Goal: Use online tool/utility

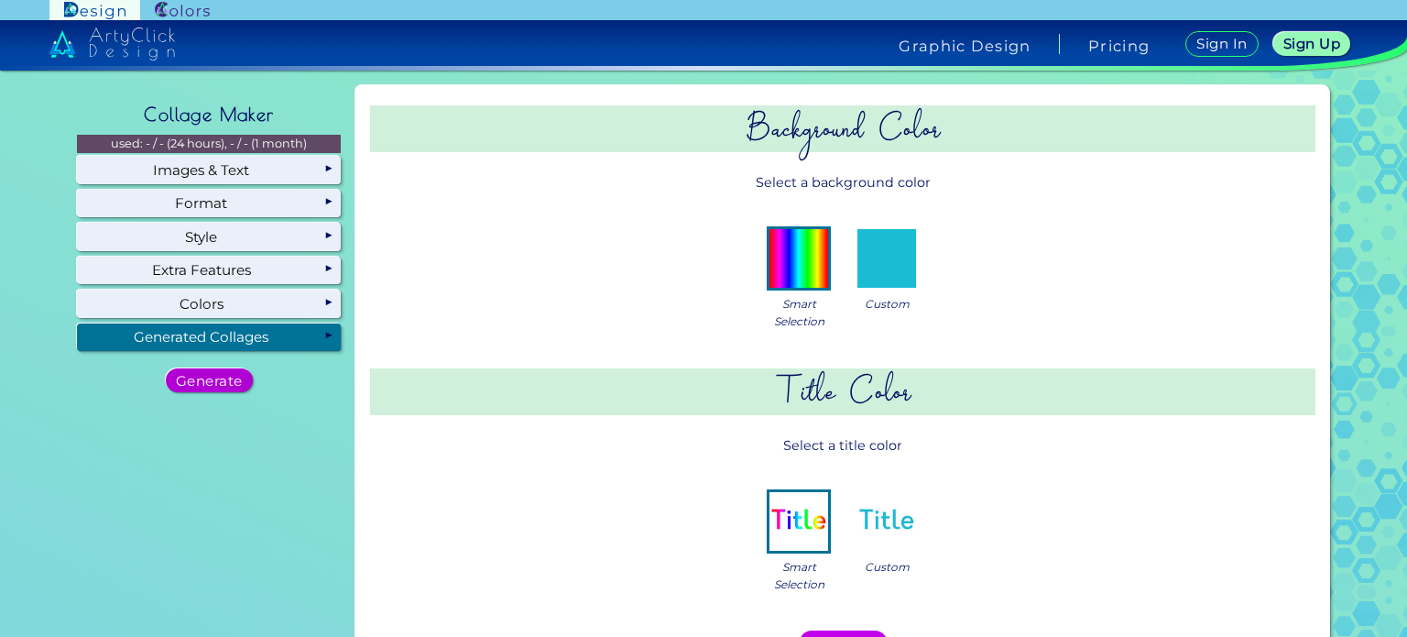
click at [228, 384] on h5 "Generate" at bounding box center [209, 381] width 66 height 14
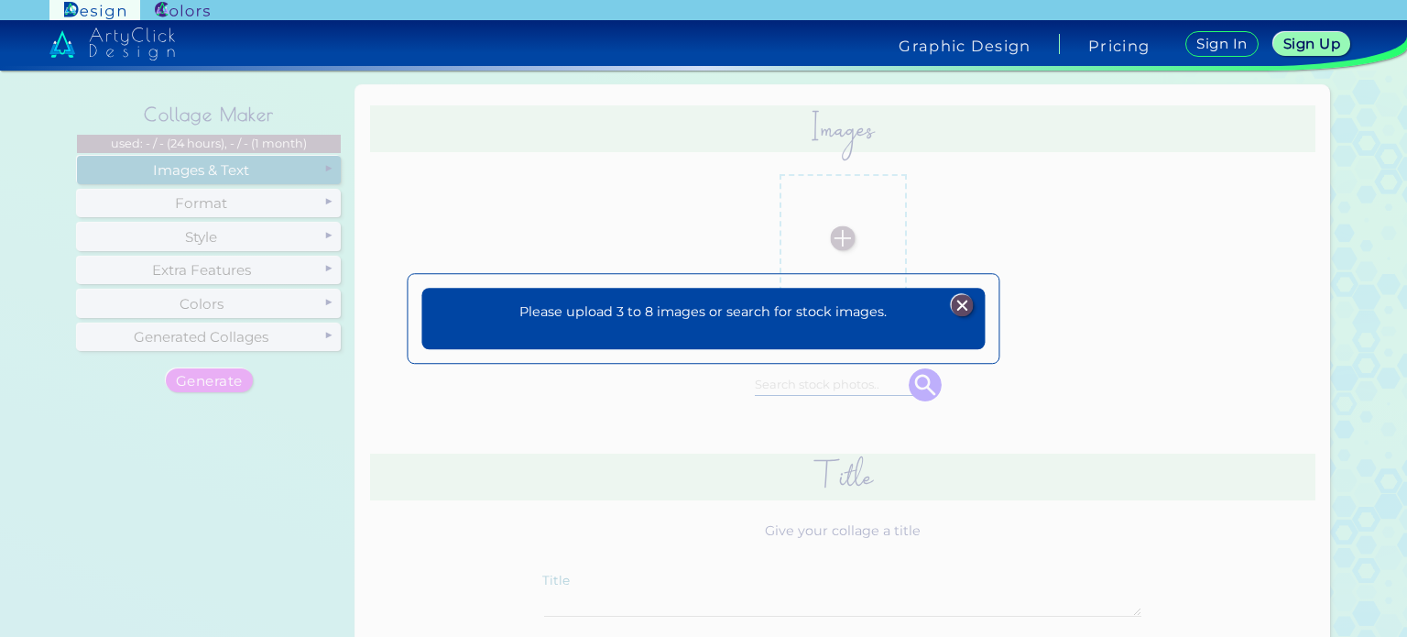
click at [971, 302] on img at bounding box center [962, 305] width 22 height 22
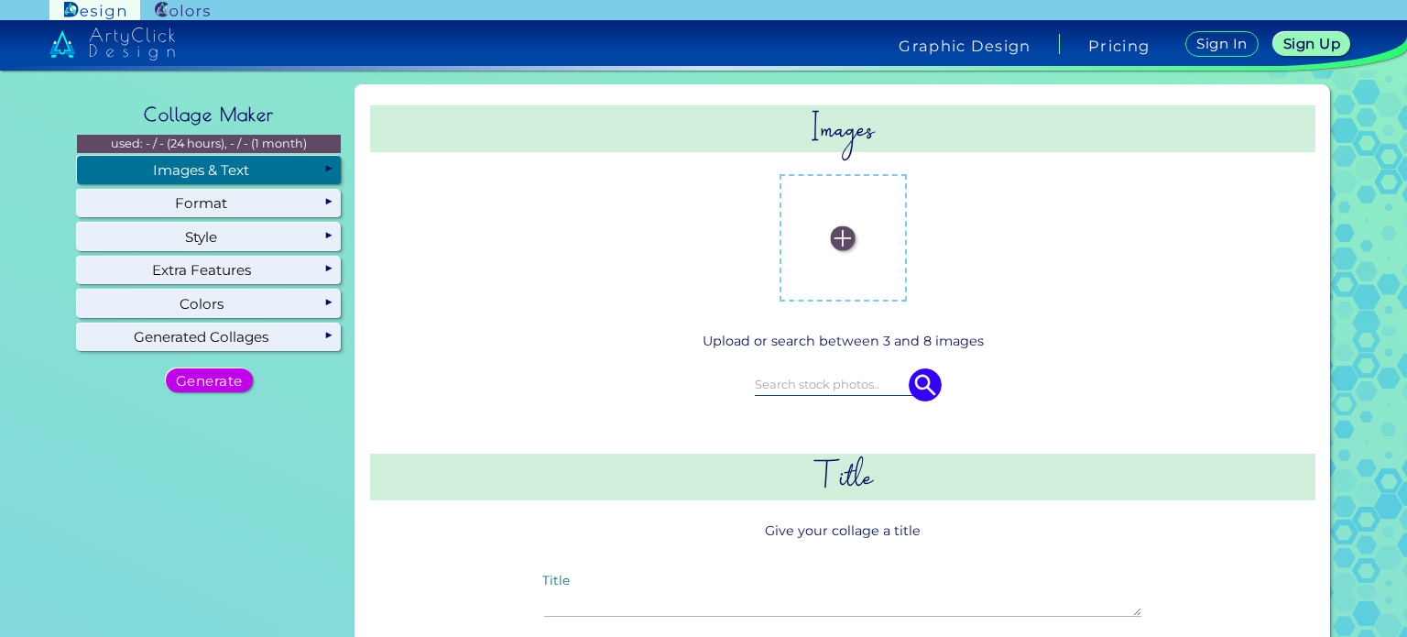
click at [845, 235] on img at bounding box center [843, 237] width 25 height 25
click at [0, 0] on input "file" at bounding box center [0, 0] width 0 height 0
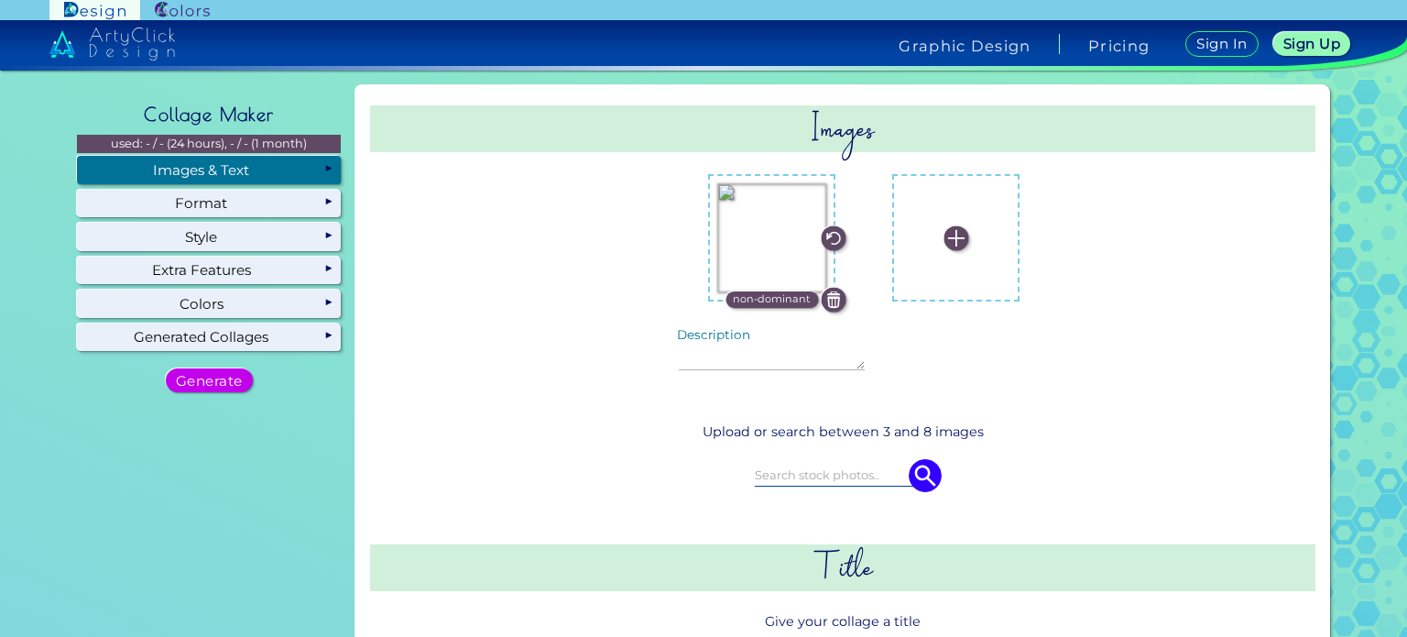
click at [944, 238] on img at bounding box center [956, 237] width 25 height 25
click at [0, 0] on input "file" at bounding box center [0, 0] width 0 height 0
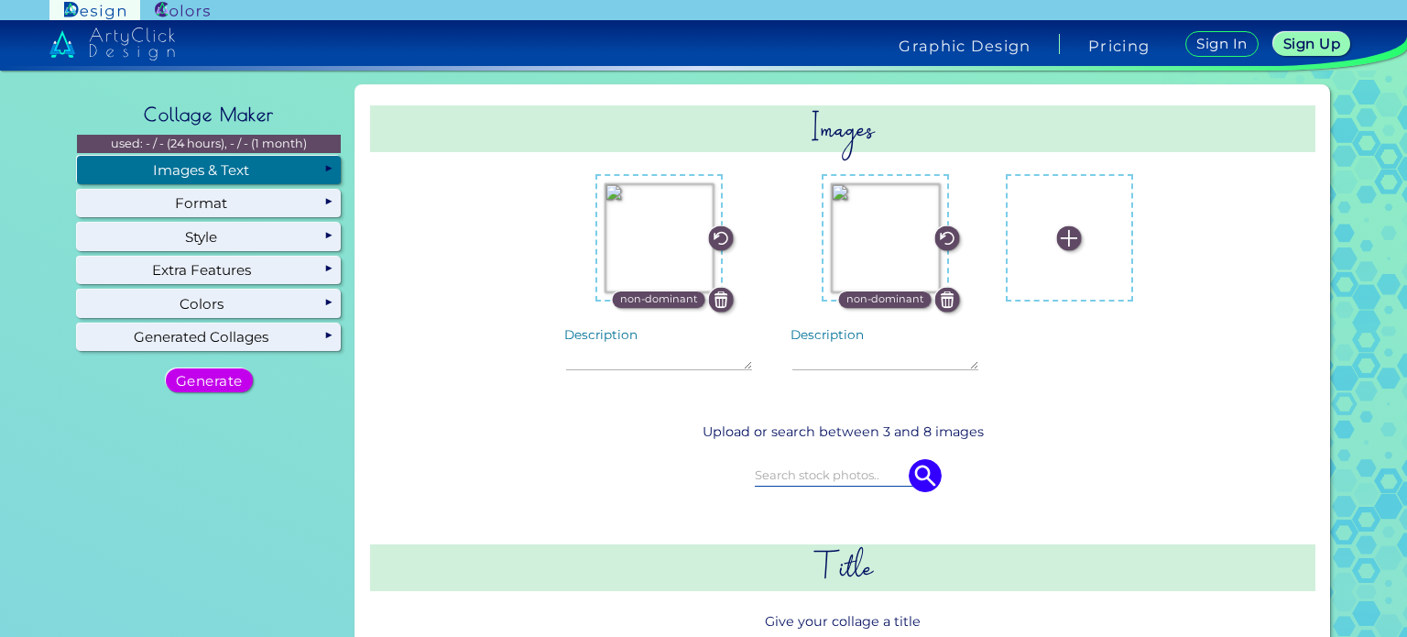
click at [1057, 238] on img at bounding box center [1069, 237] width 25 height 25
click at [0, 0] on input "file" at bounding box center [0, 0] width 0 height 0
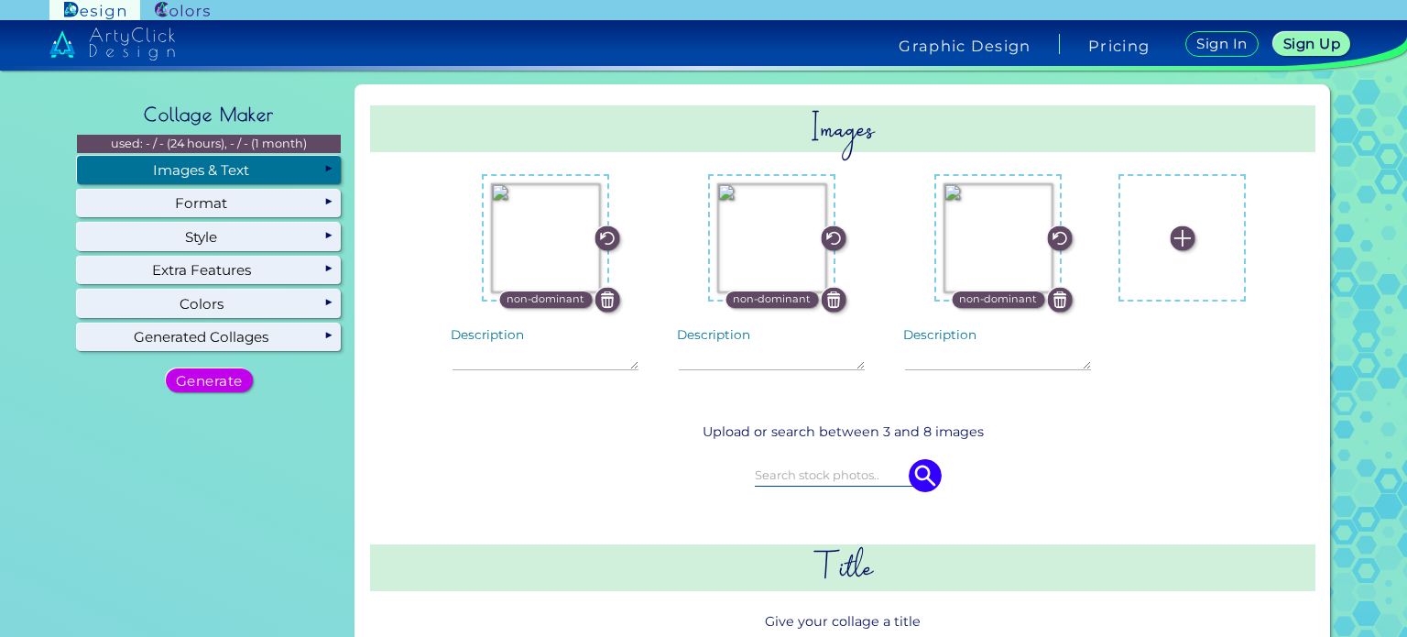
click at [1170, 234] on img at bounding box center [1182, 237] width 25 height 25
click at [0, 0] on input "file" at bounding box center [0, 0] width 0 height 0
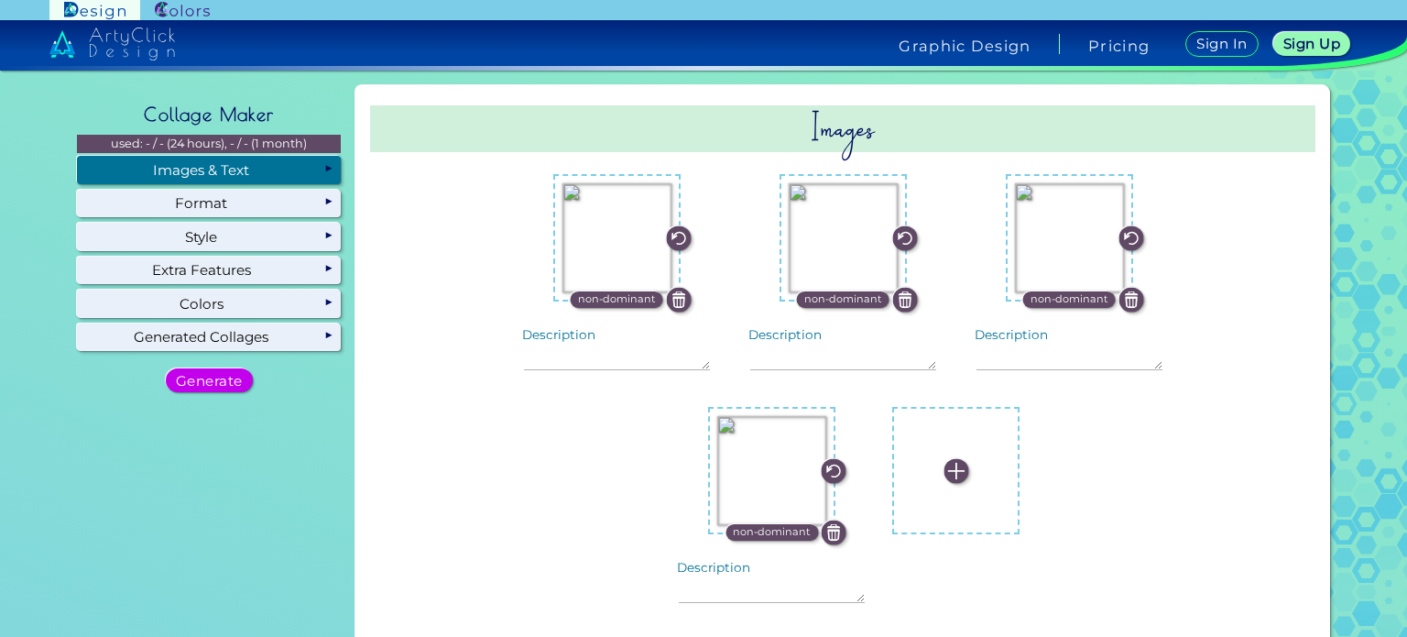
click at [933, 476] on label at bounding box center [955, 470] width 109 height 109
click at [0, 0] on input "file" at bounding box center [0, 0] width 0 height 0
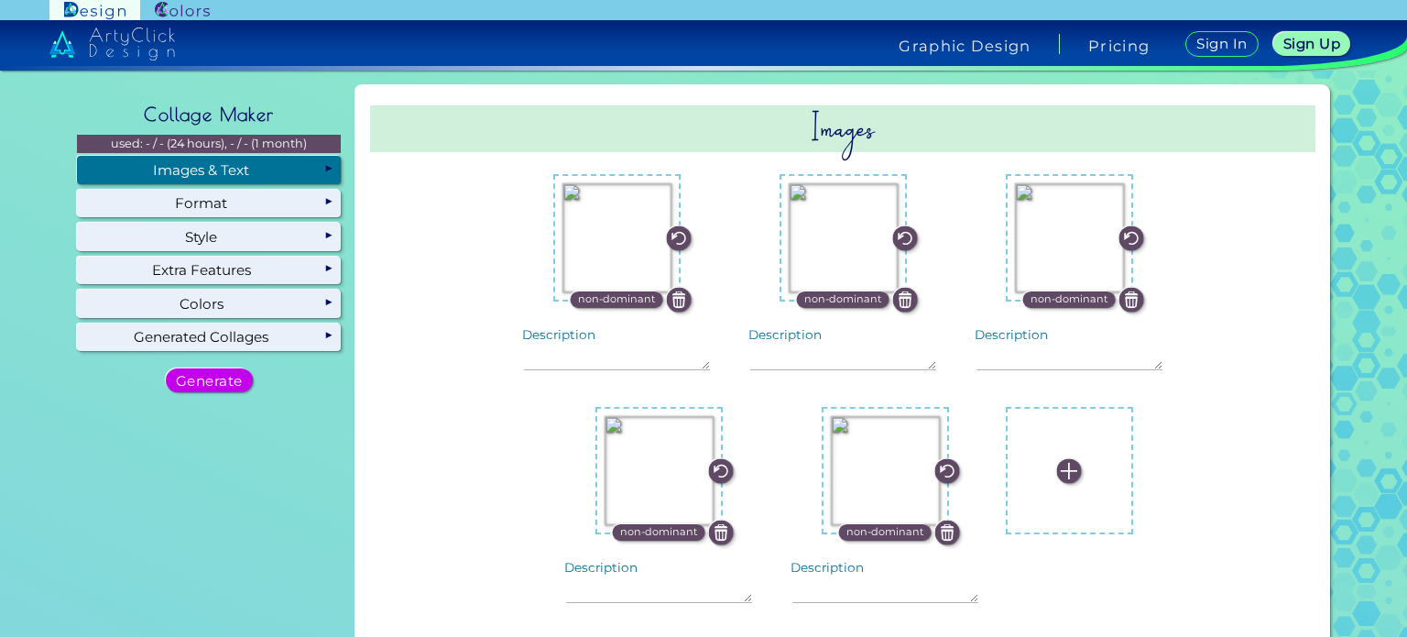
click at [1057, 464] on img at bounding box center [1069, 470] width 25 height 25
click at [0, 0] on input "file" at bounding box center [0, 0] width 0 height 0
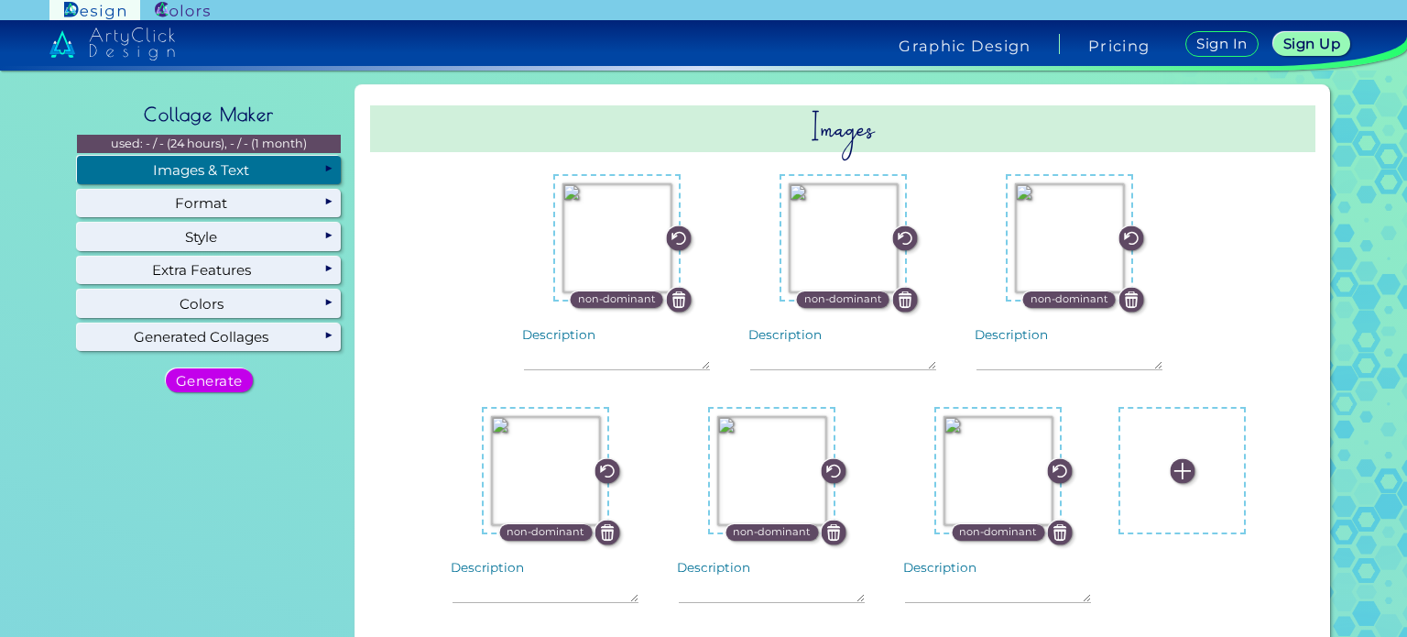
click at [1170, 464] on img at bounding box center [1182, 470] width 25 height 25
click at [0, 0] on input "file" at bounding box center [0, 0] width 0 height 0
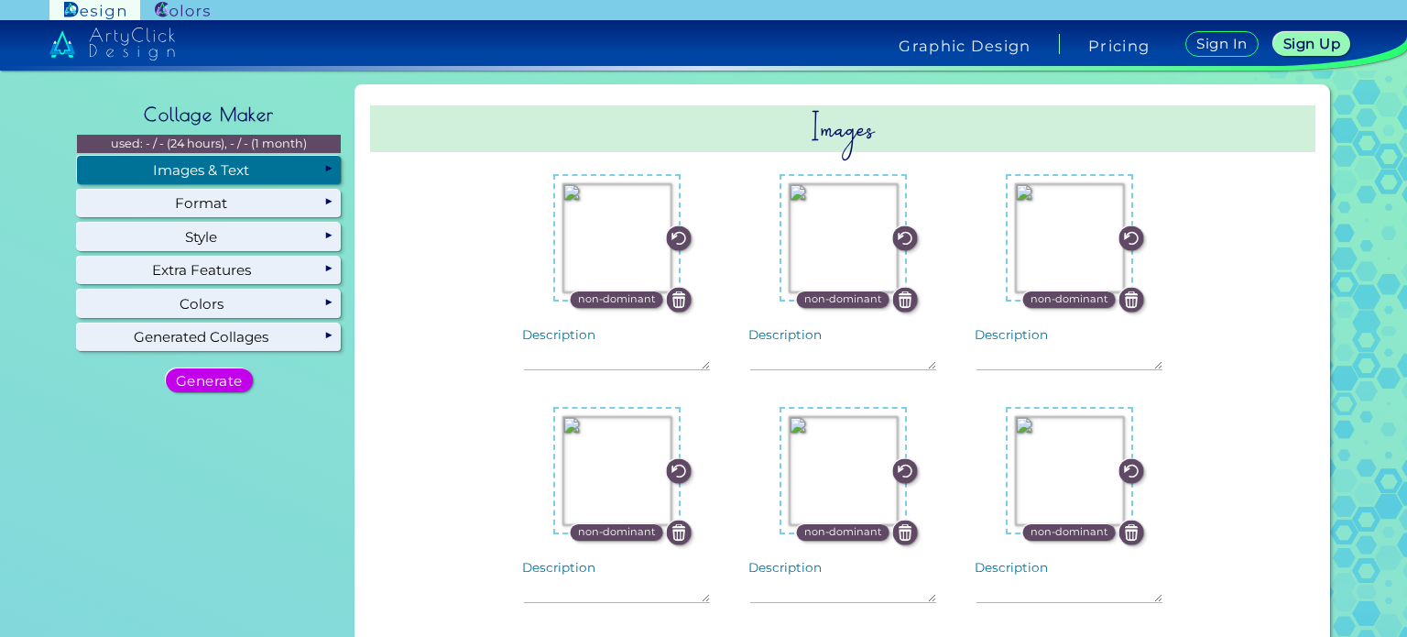
click at [322, 167] on div "Images & Text" at bounding box center [209, 169] width 264 height 27
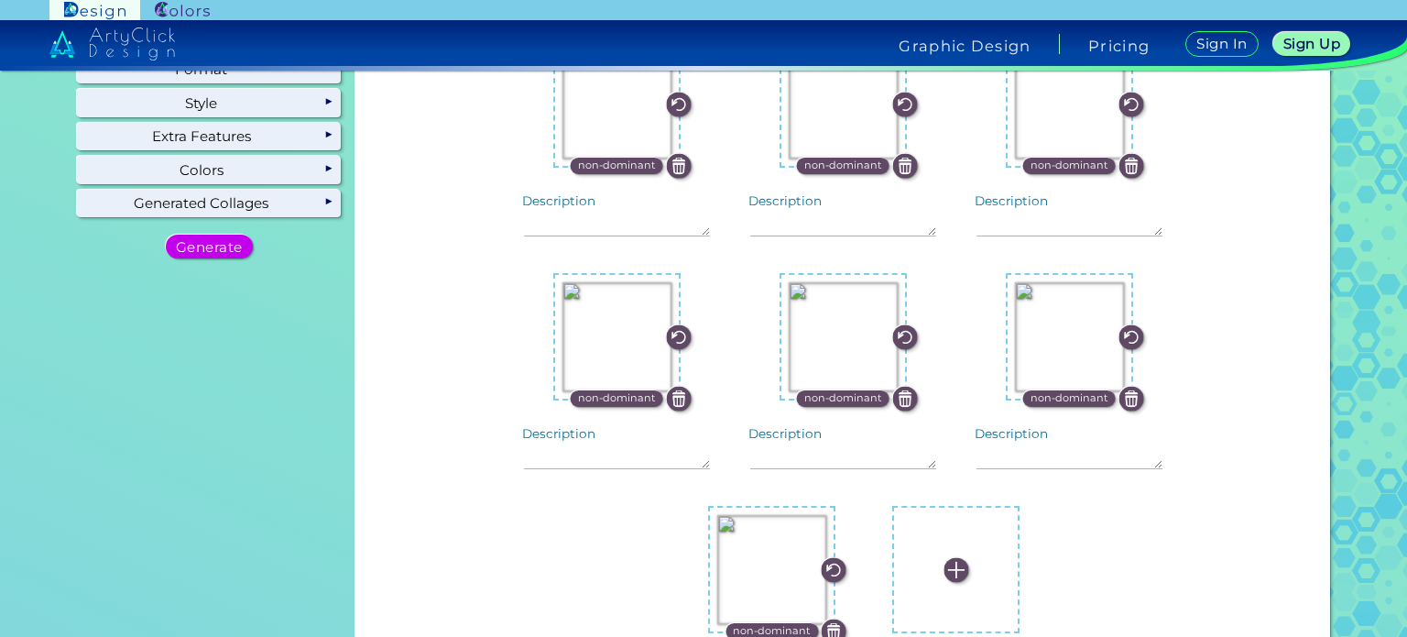
scroll to position [183, 0]
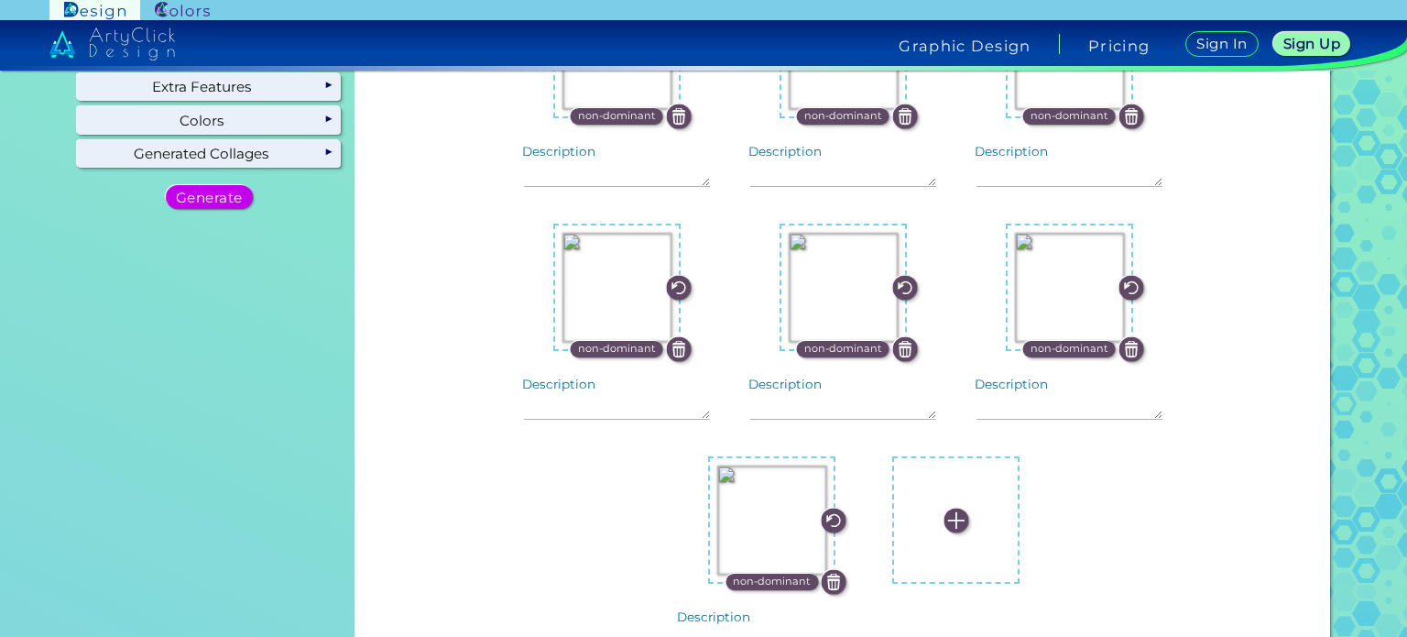
click at [955, 520] on img at bounding box center [956, 520] width 25 height 25
click at [0, 0] on input "file" at bounding box center [0, 0] width 0 height 0
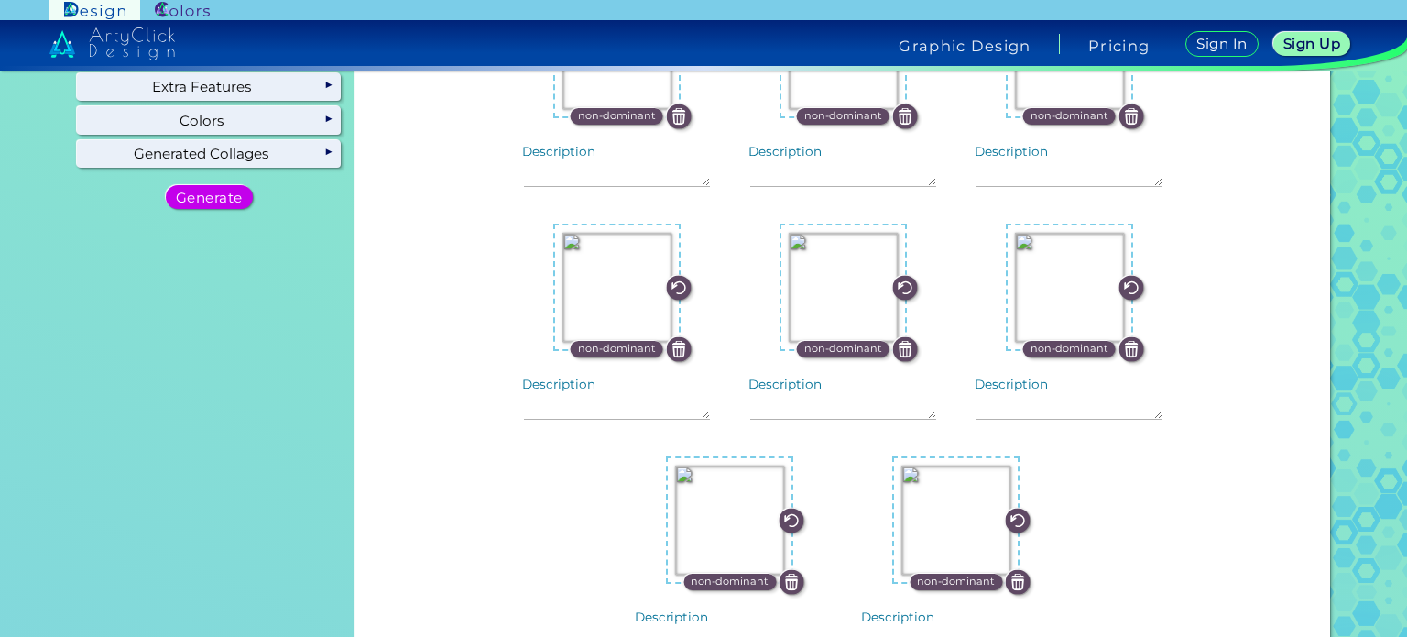
click at [646, 114] on p "non-dominant" at bounding box center [617, 116] width 78 height 16
click at [1034, 111] on p "non-dominant" at bounding box center [1070, 116] width 78 height 16
click at [857, 348] on p "non-dominant" at bounding box center [843, 349] width 78 height 16
click at [736, 579] on p "non-dominant" at bounding box center [730, 581] width 78 height 16
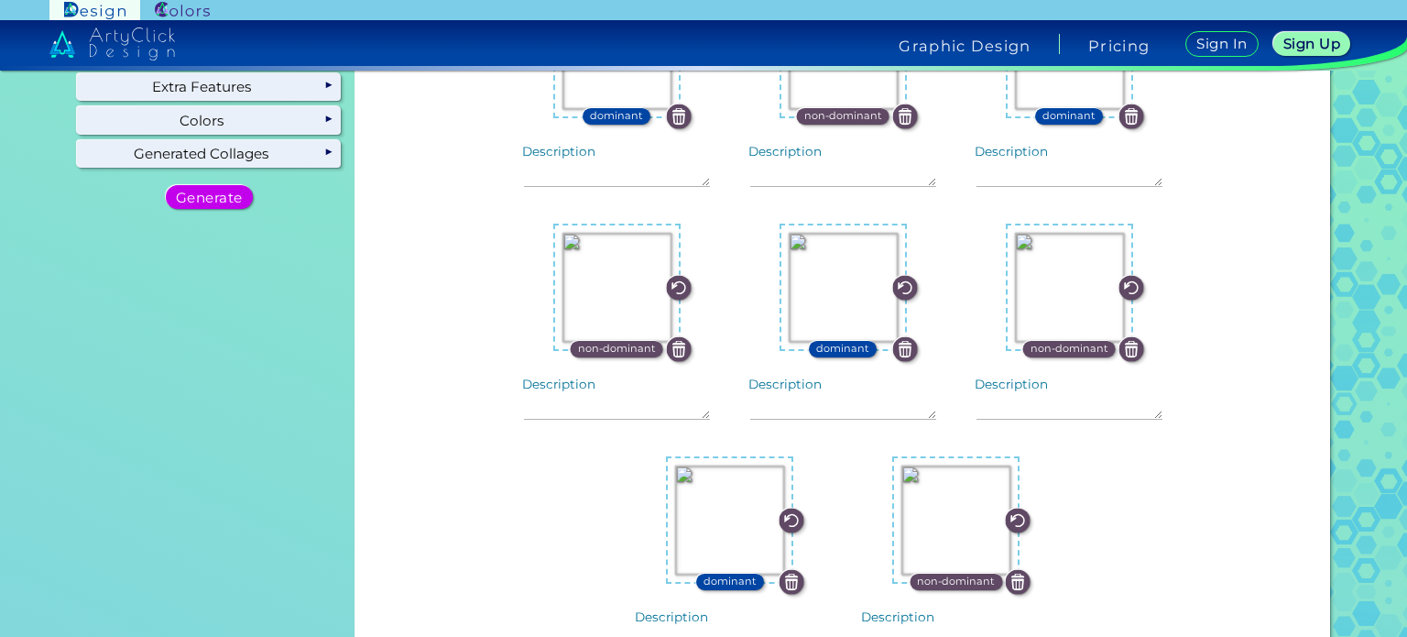
scroll to position [0, 0]
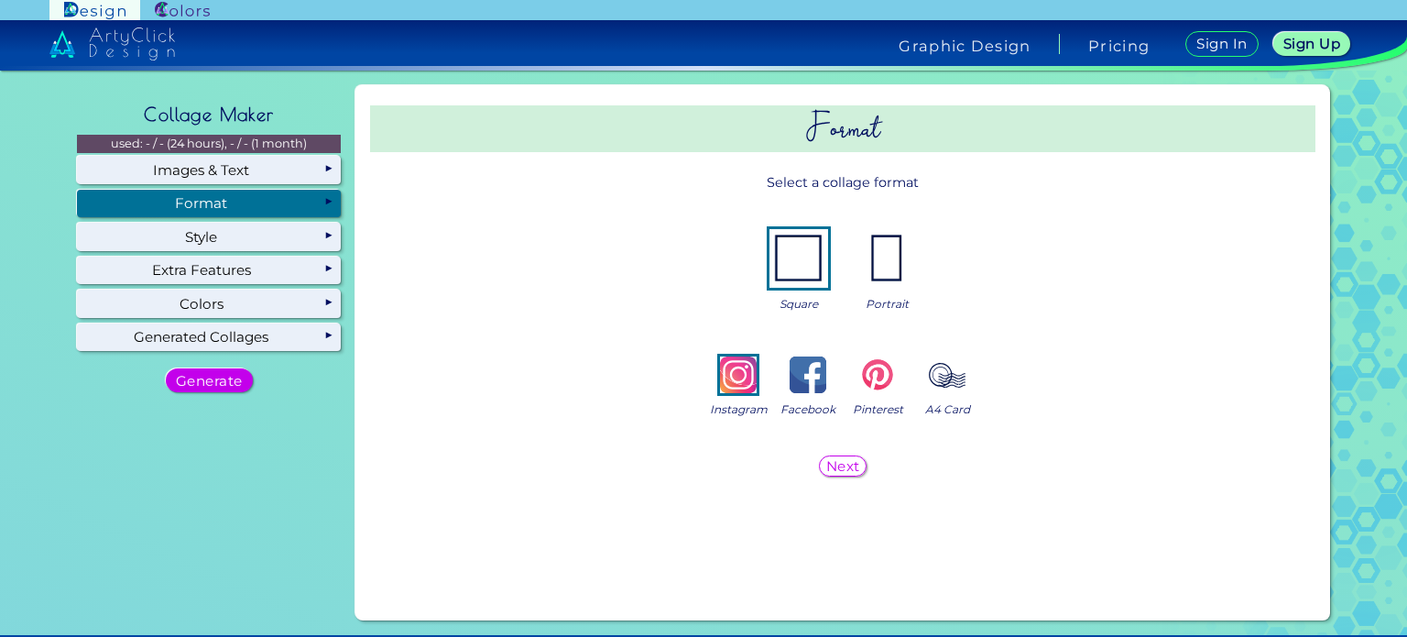
click at [229, 208] on div "Format" at bounding box center [209, 203] width 264 height 27
click at [901, 257] on img at bounding box center [886, 258] width 59 height 59
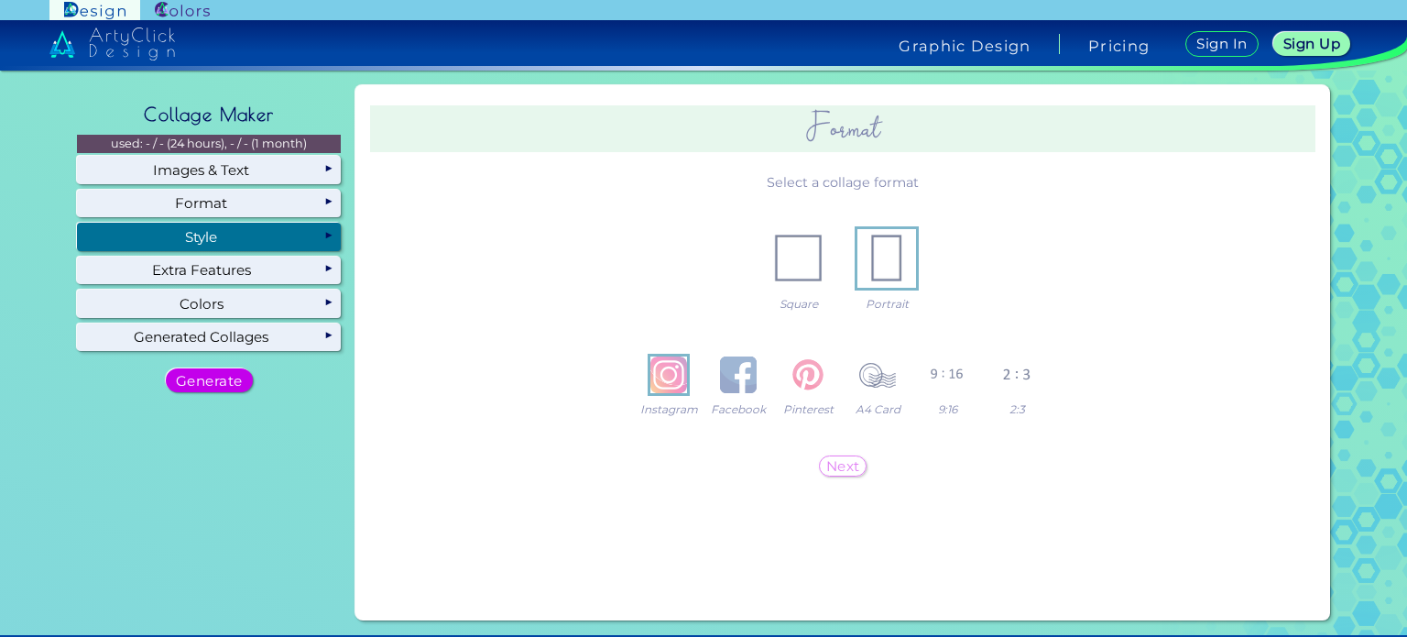
click at [330, 241] on div "Style" at bounding box center [209, 236] width 264 height 27
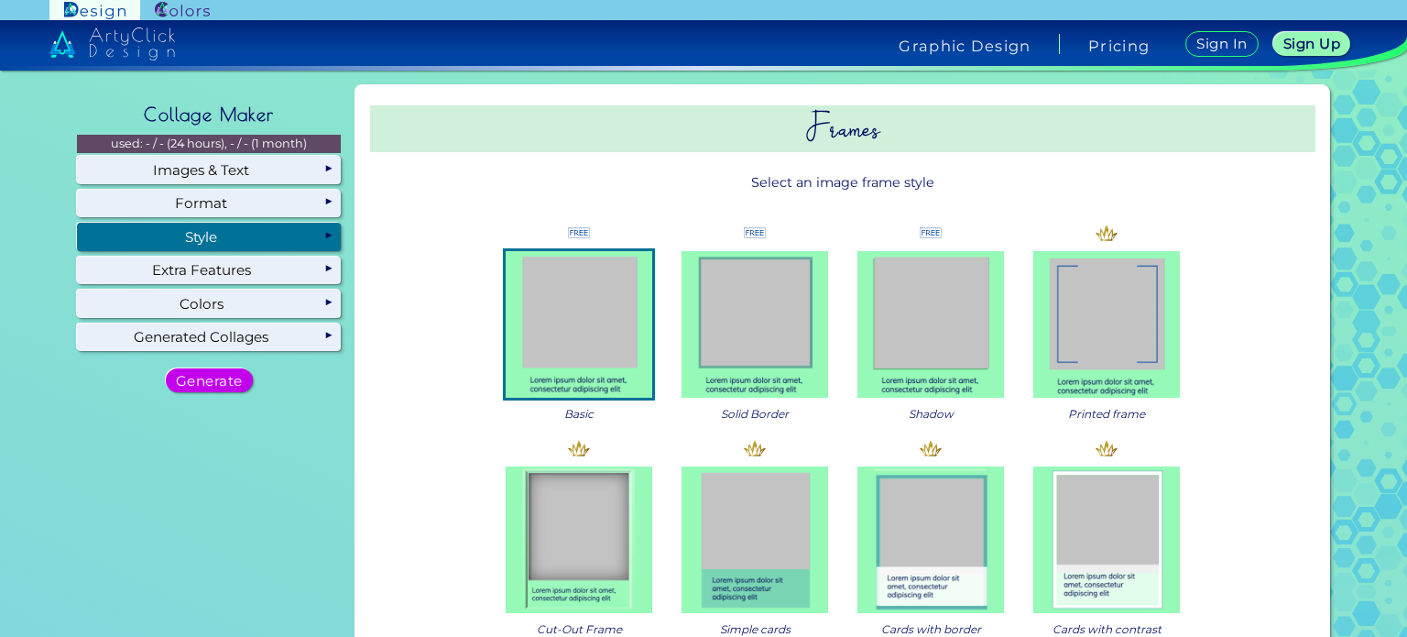
click at [313, 235] on div "Style" at bounding box center [209, 236] width 264 height 27
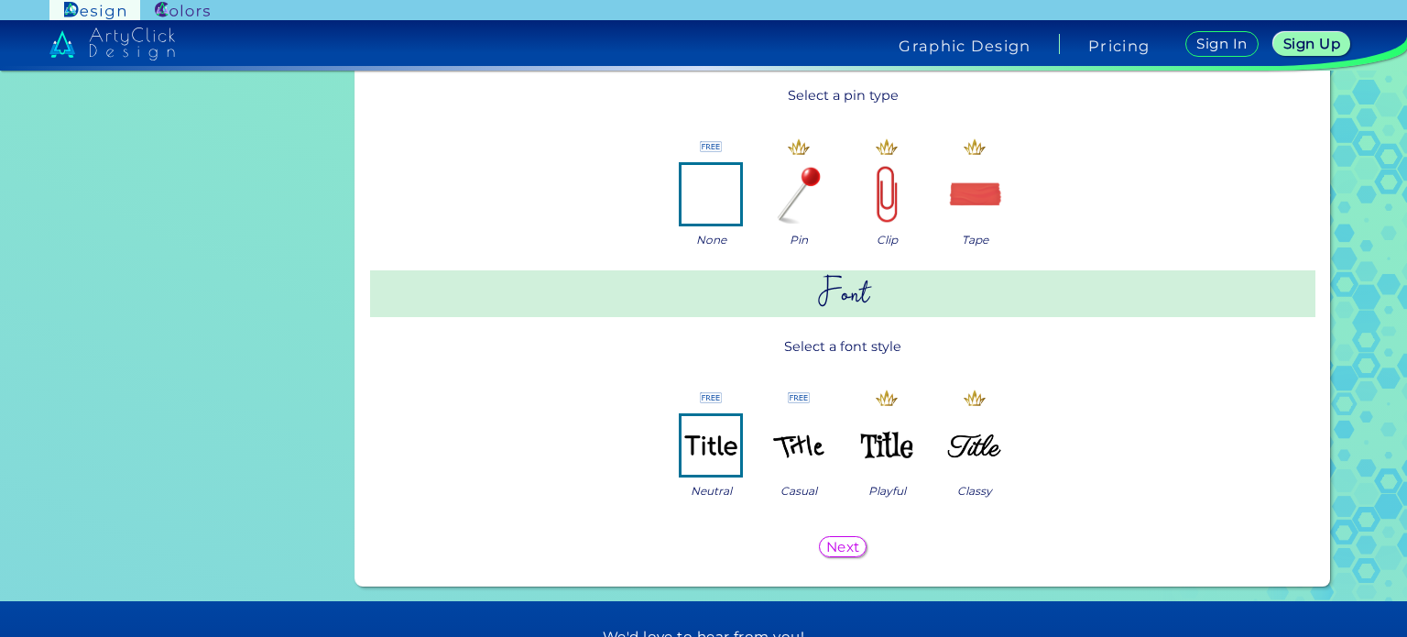
scroll to position [909, 0]
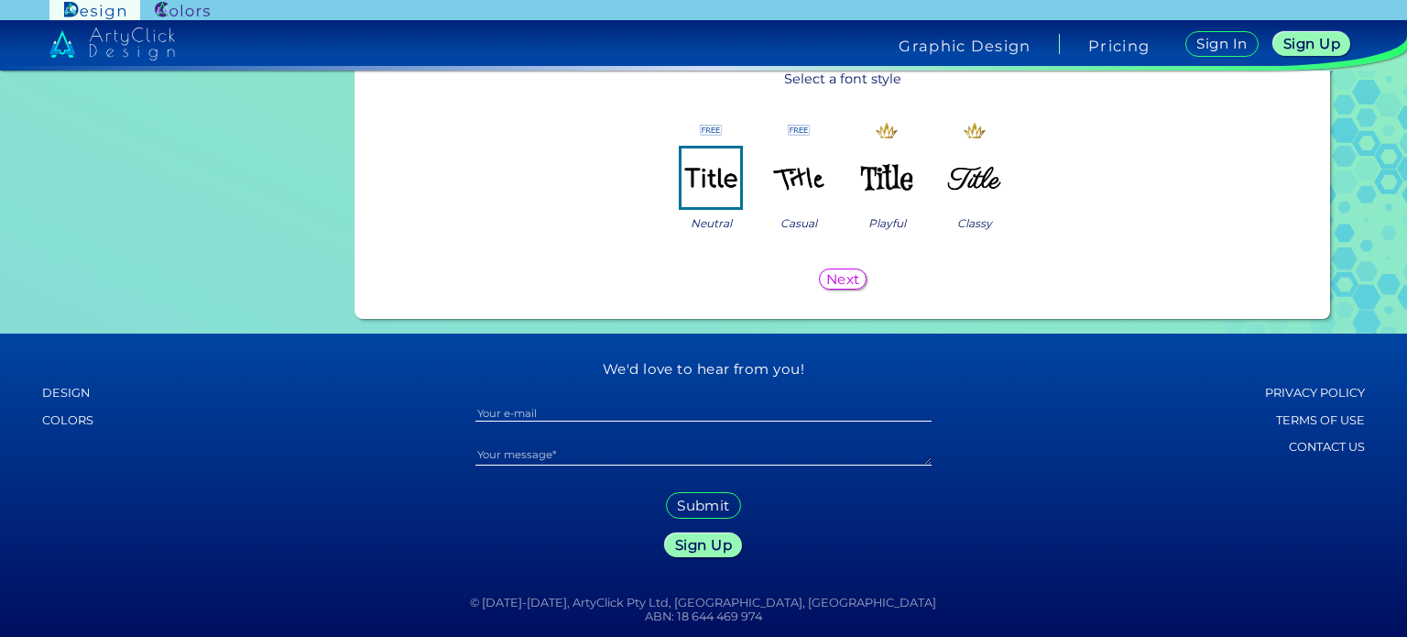
click at [784, 142] on div "Casual" at bounding box center [798, 175] width 73 height 113
click at [789, 169] on img at bounding box center [798, 177] width 59 height 59
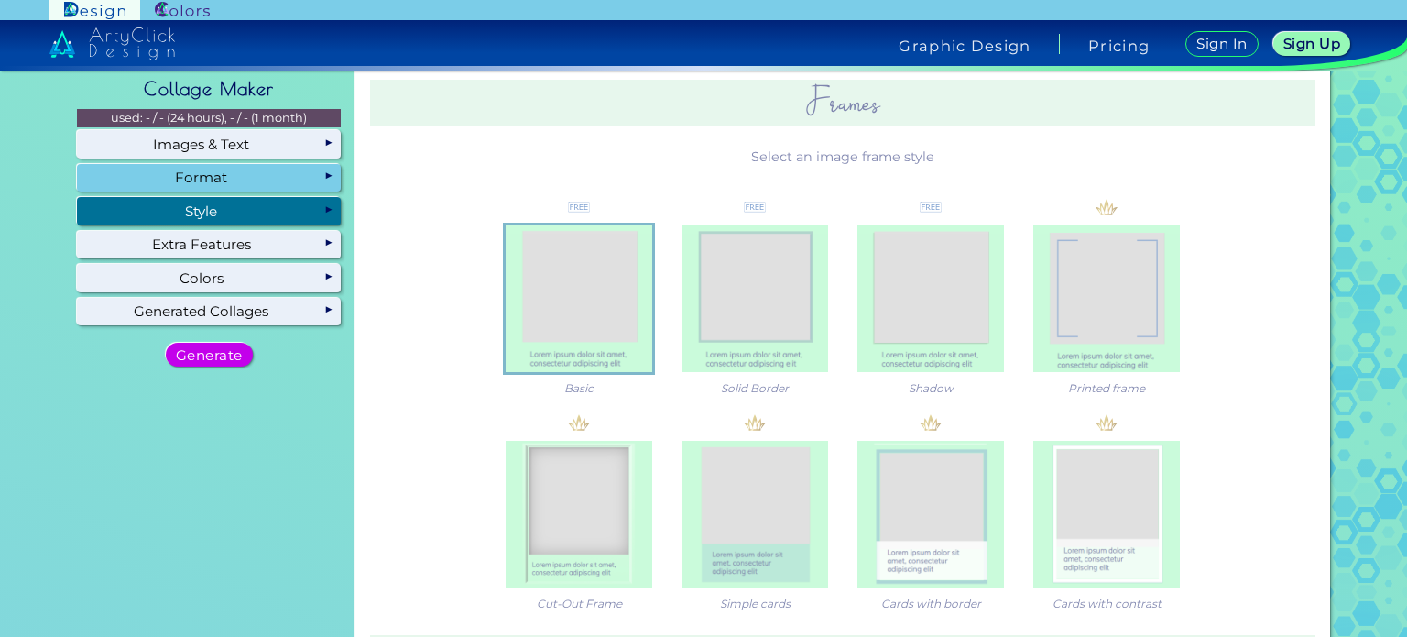
scroll to position [0, 0]
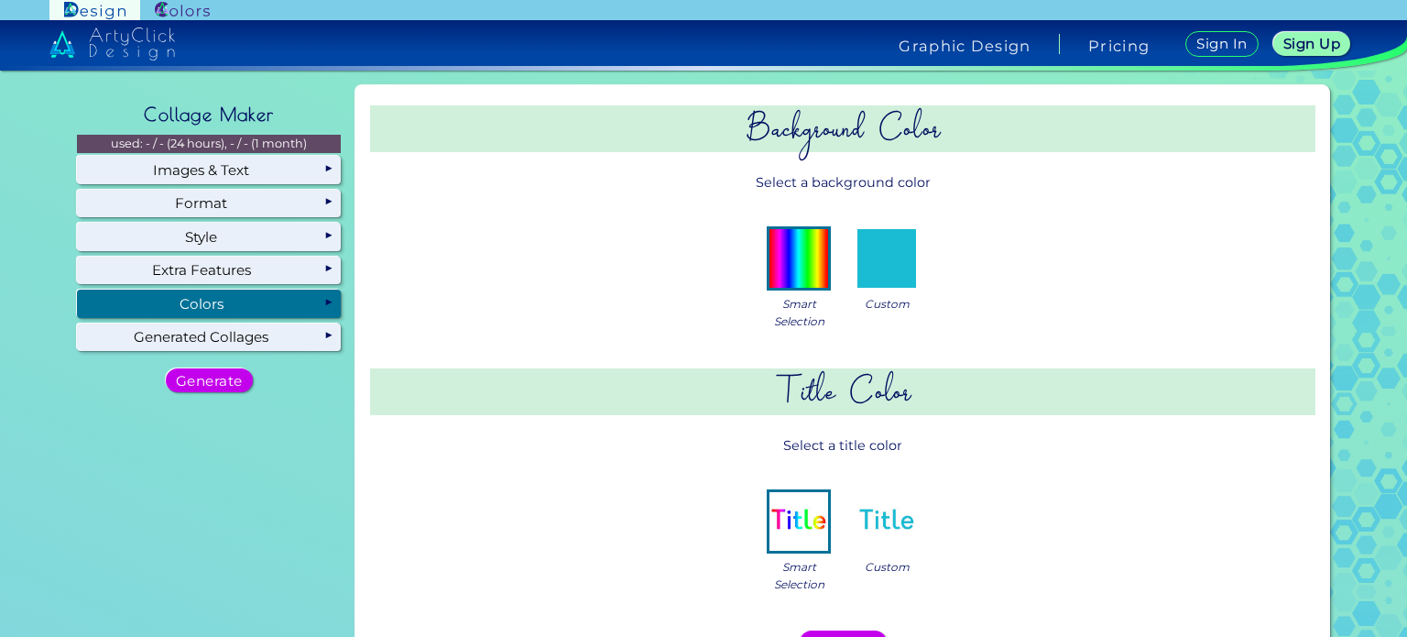
click at [235, 297] on div "Colors" at bounding box center [209, 302] width 264 height 27
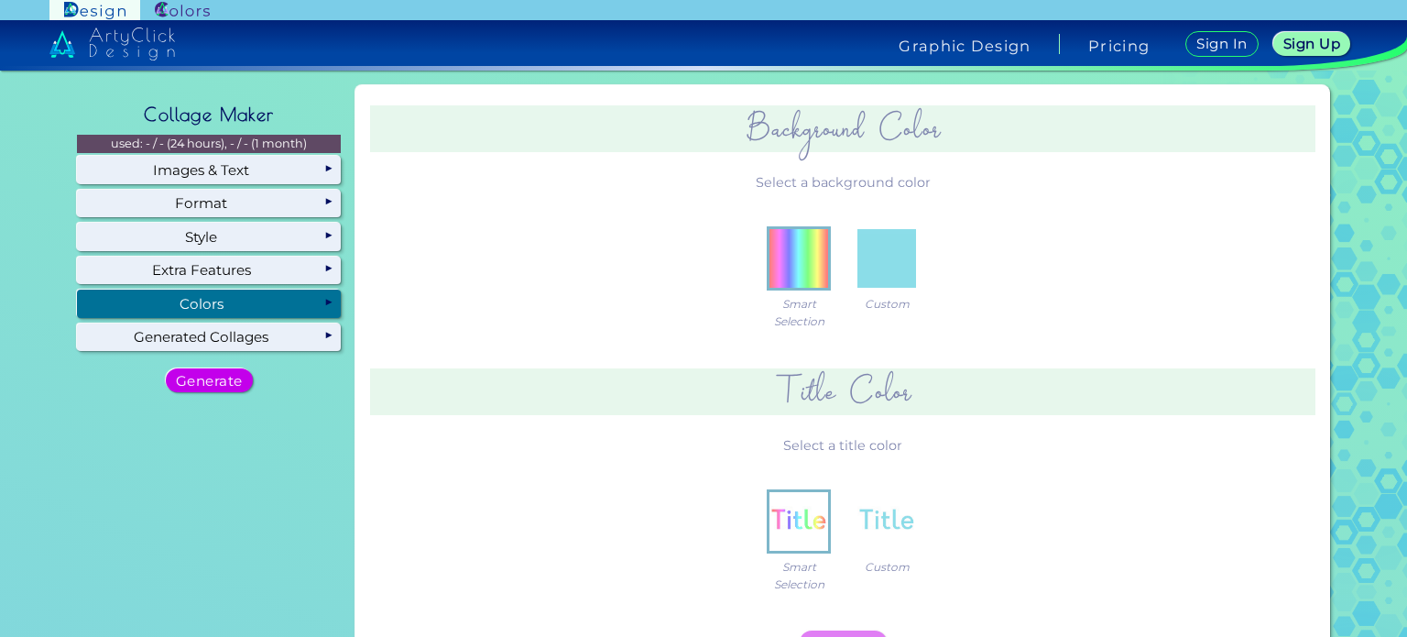
click at [299, 295] on div "Colors" at bounding box center [209, 302] width 264 height 27
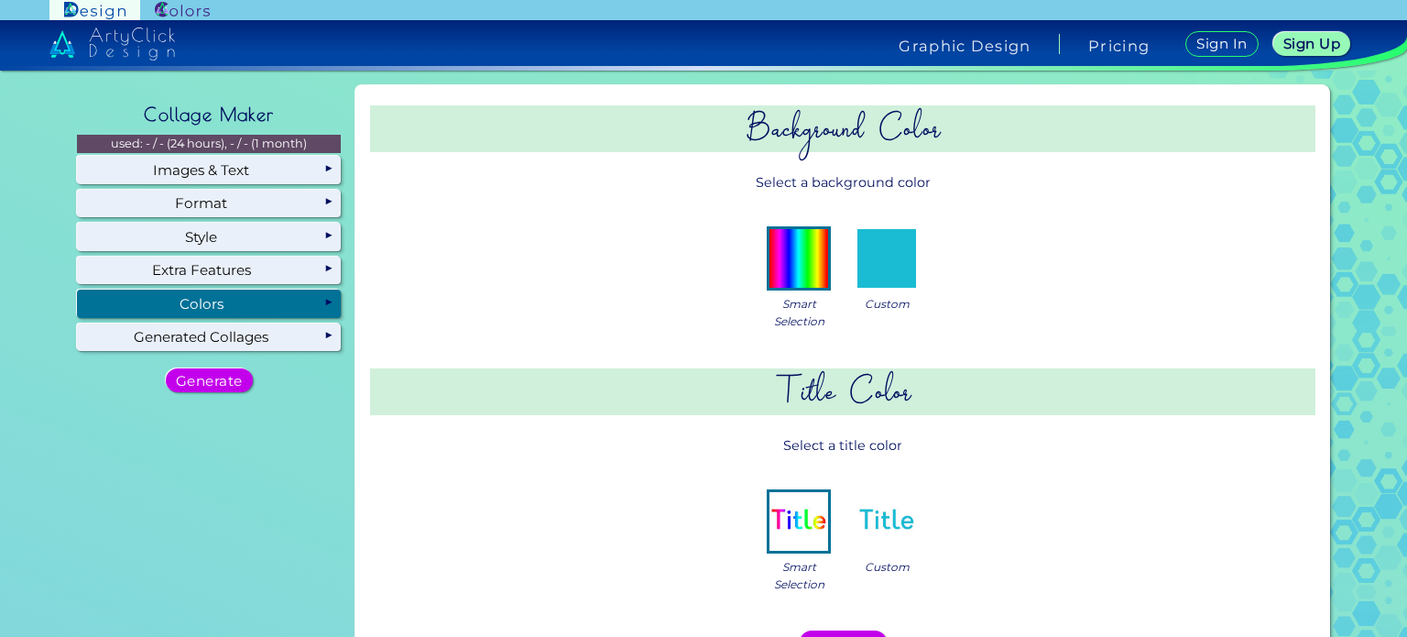
click at [882, 257] on img at bounding box center [886, 258] width 59 height 59
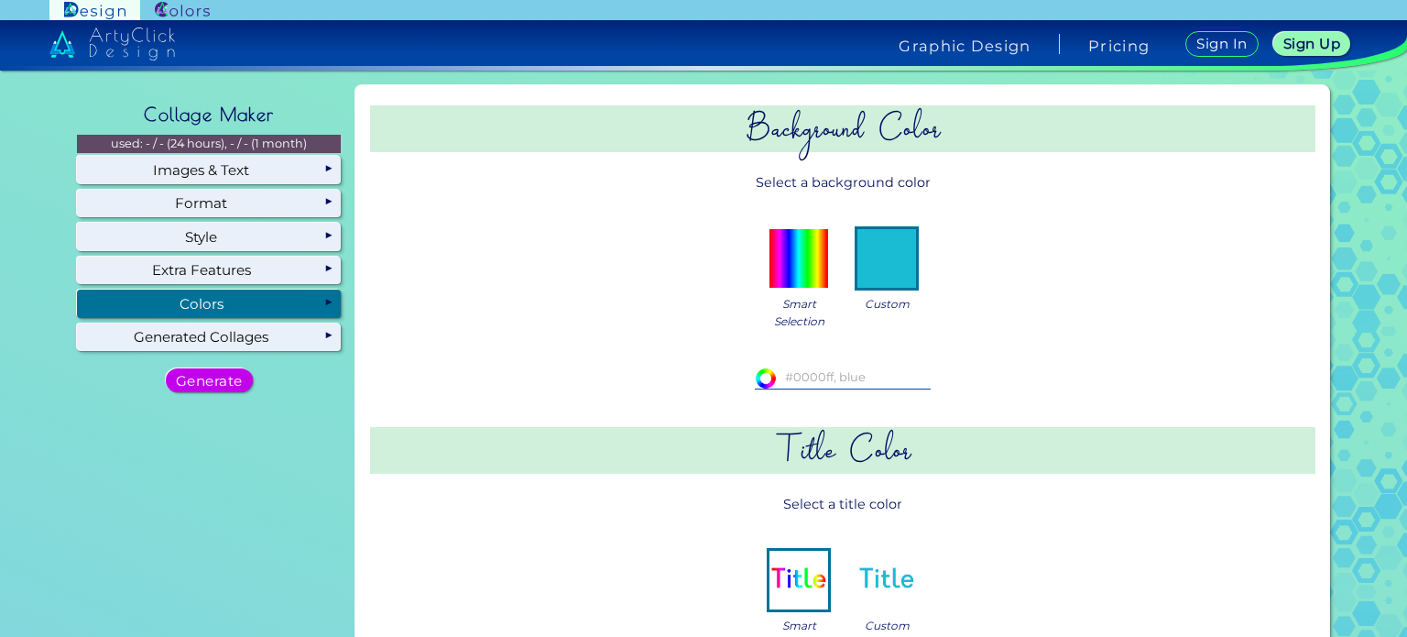
click at [826, 367] on input at bounding box center [843, 377] width 176 height 20
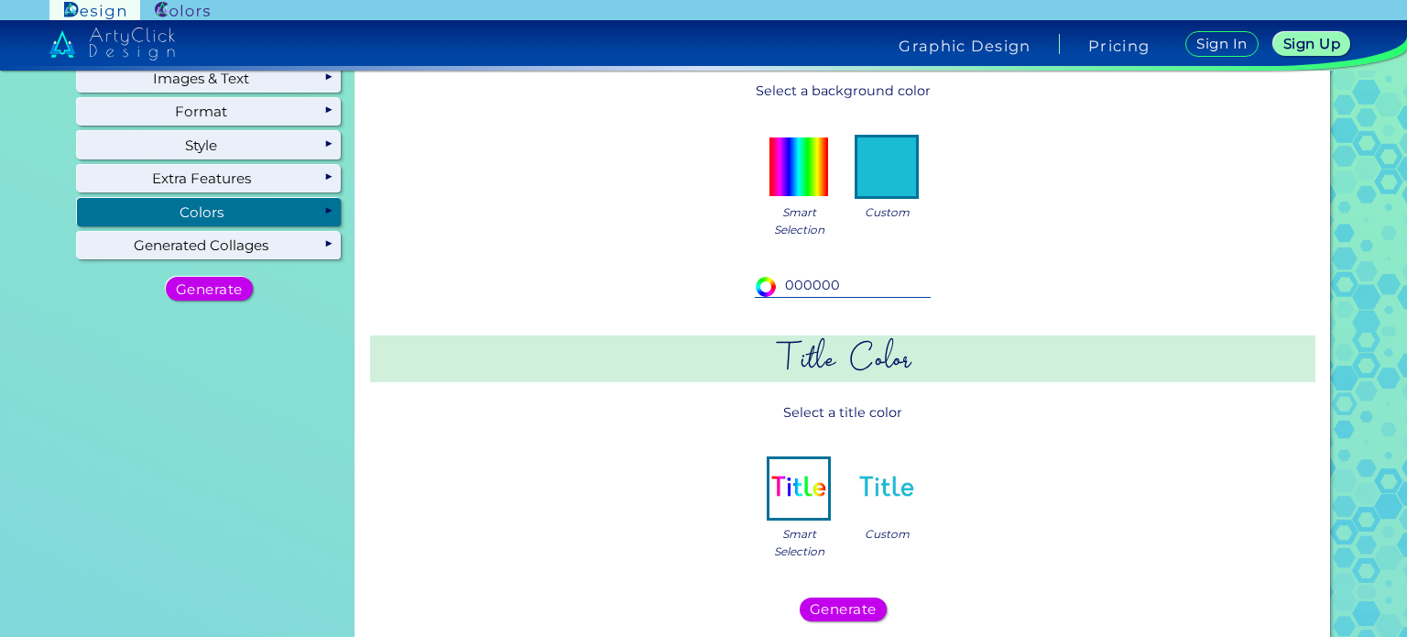
scroll to position [183, 0]
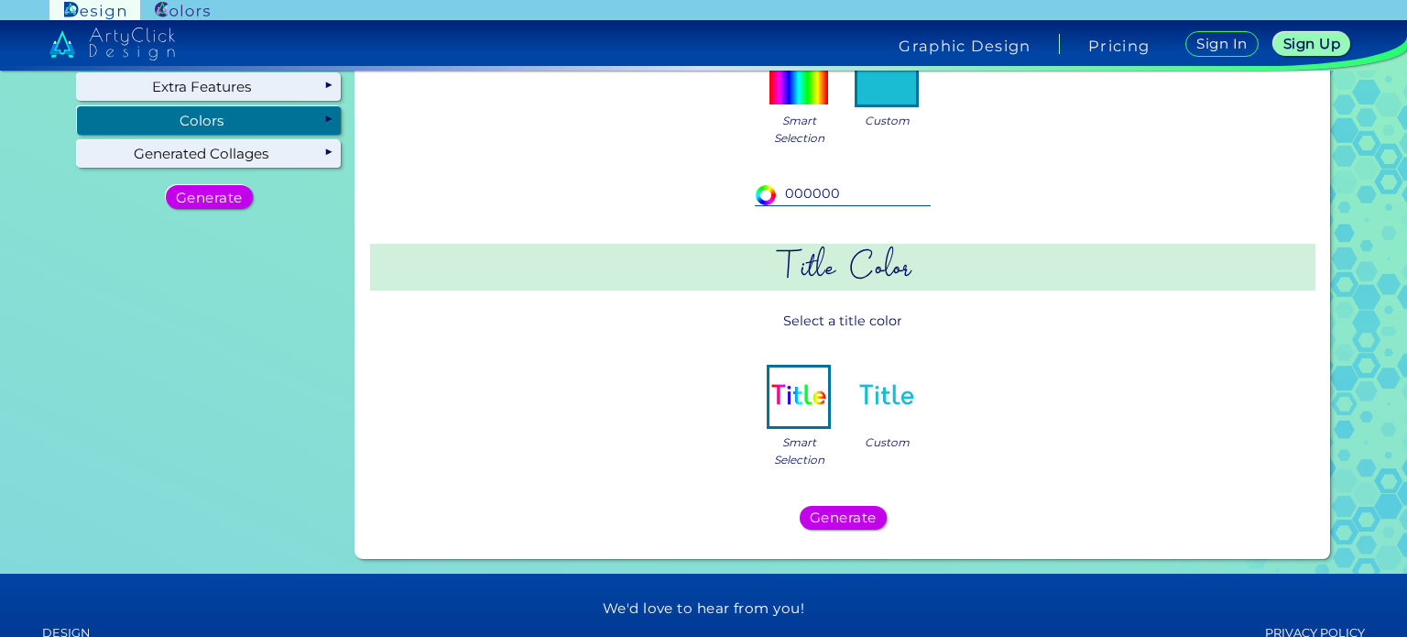
type input "000000"
click at [886, 429] on div "Custom" at bounding box center [886, 405] width 73 height 91
click at [890, 417] on img at bounding box center [886, 396] width 59 height 59
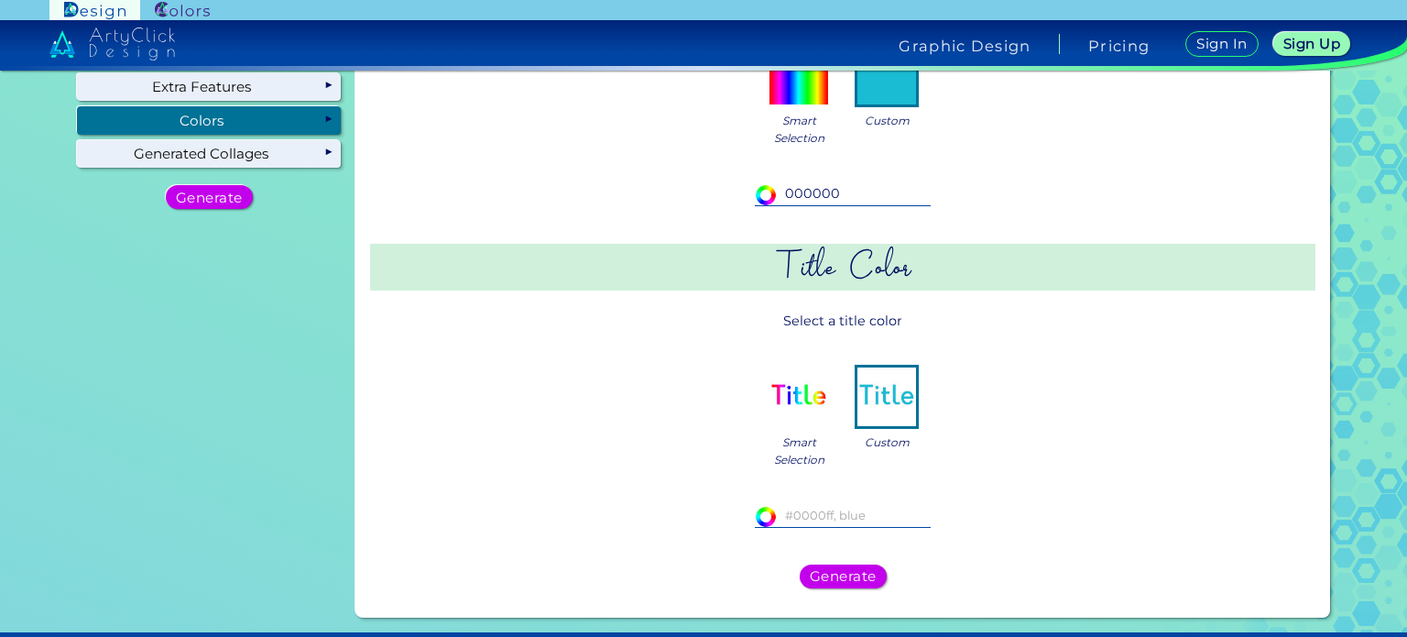
click at [812, 506] on input at bounding box center [843, 516] width 176 height 20
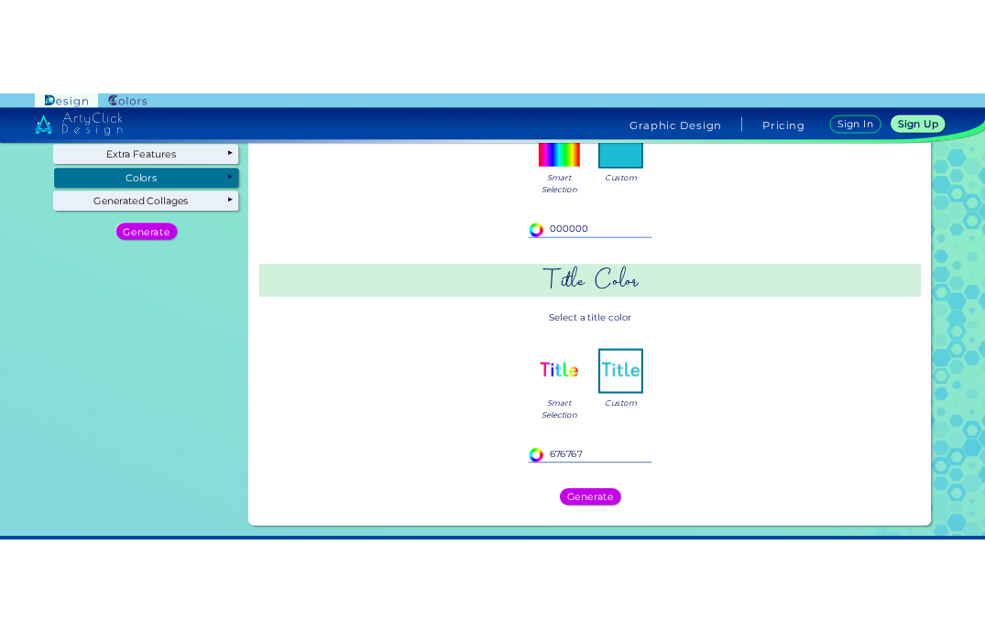
scroll to position [0, 0]
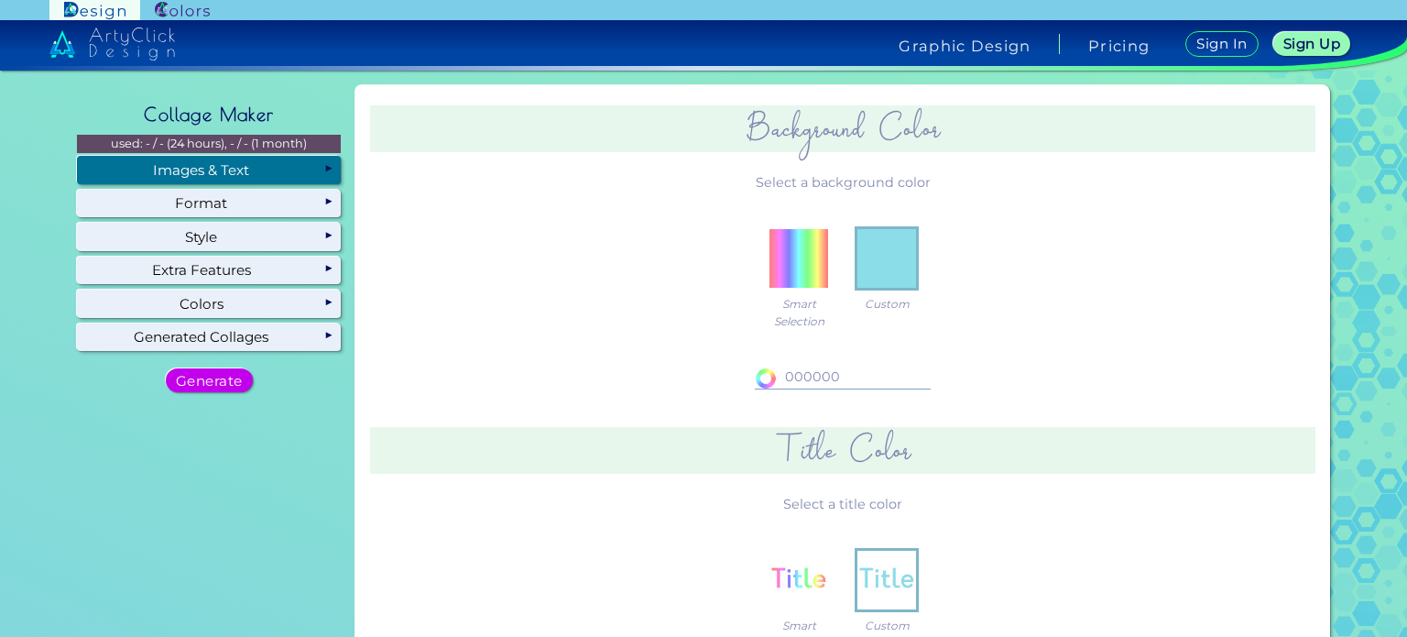
type input "676767"
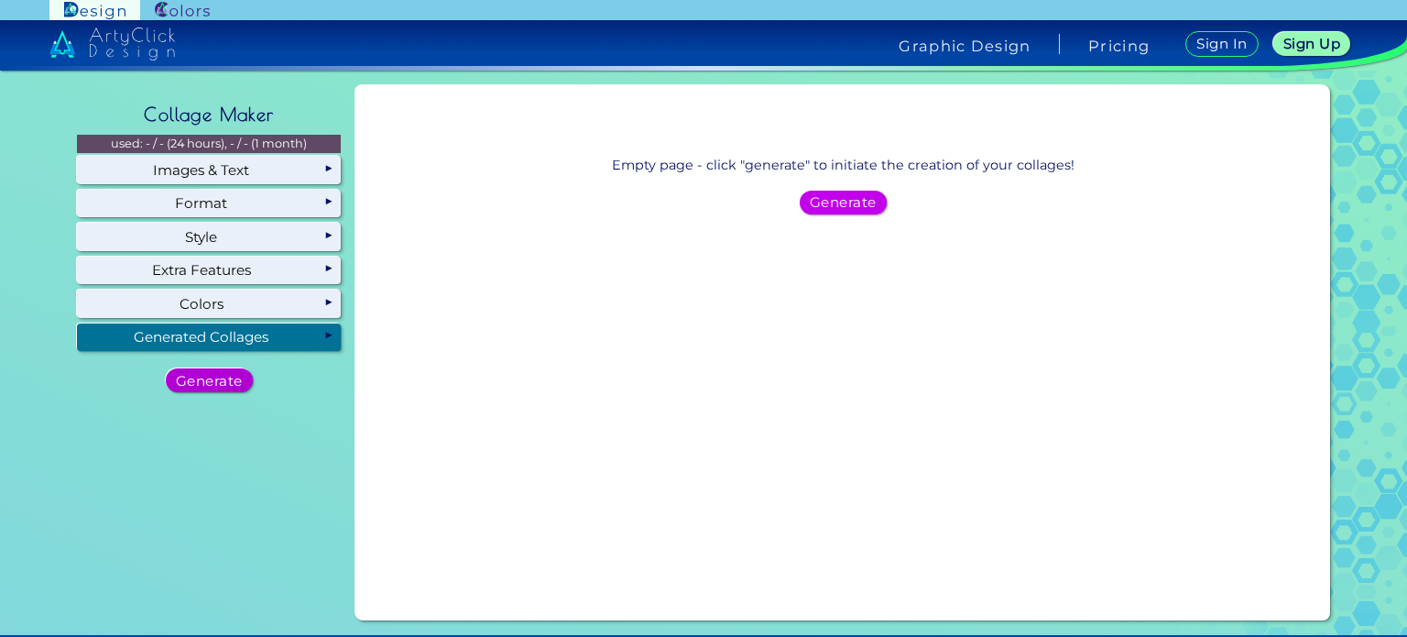
click at [223, 384] on h5 "Generate" at bounding box center [210, 380] width 60 height 13
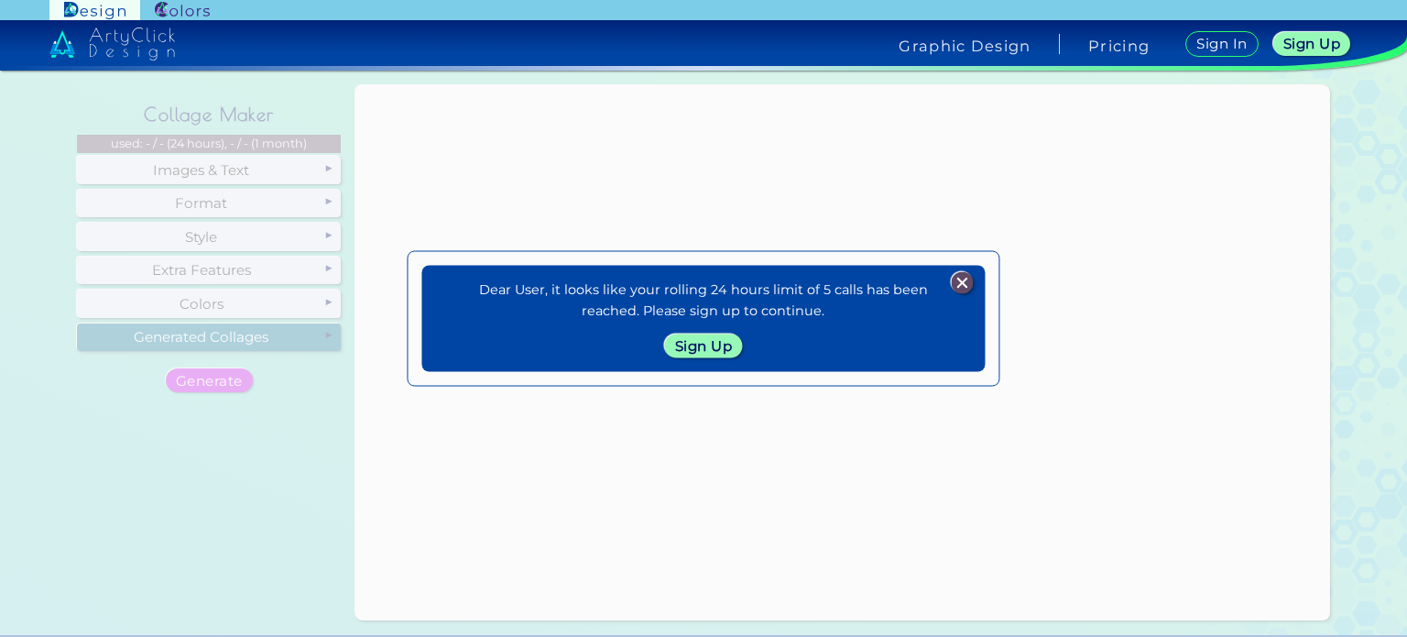
click at [971, 280] on img at bounding box center [962, 282] width 22 height 22
